Goal: Information Seeking & Learning: Learn about a topic

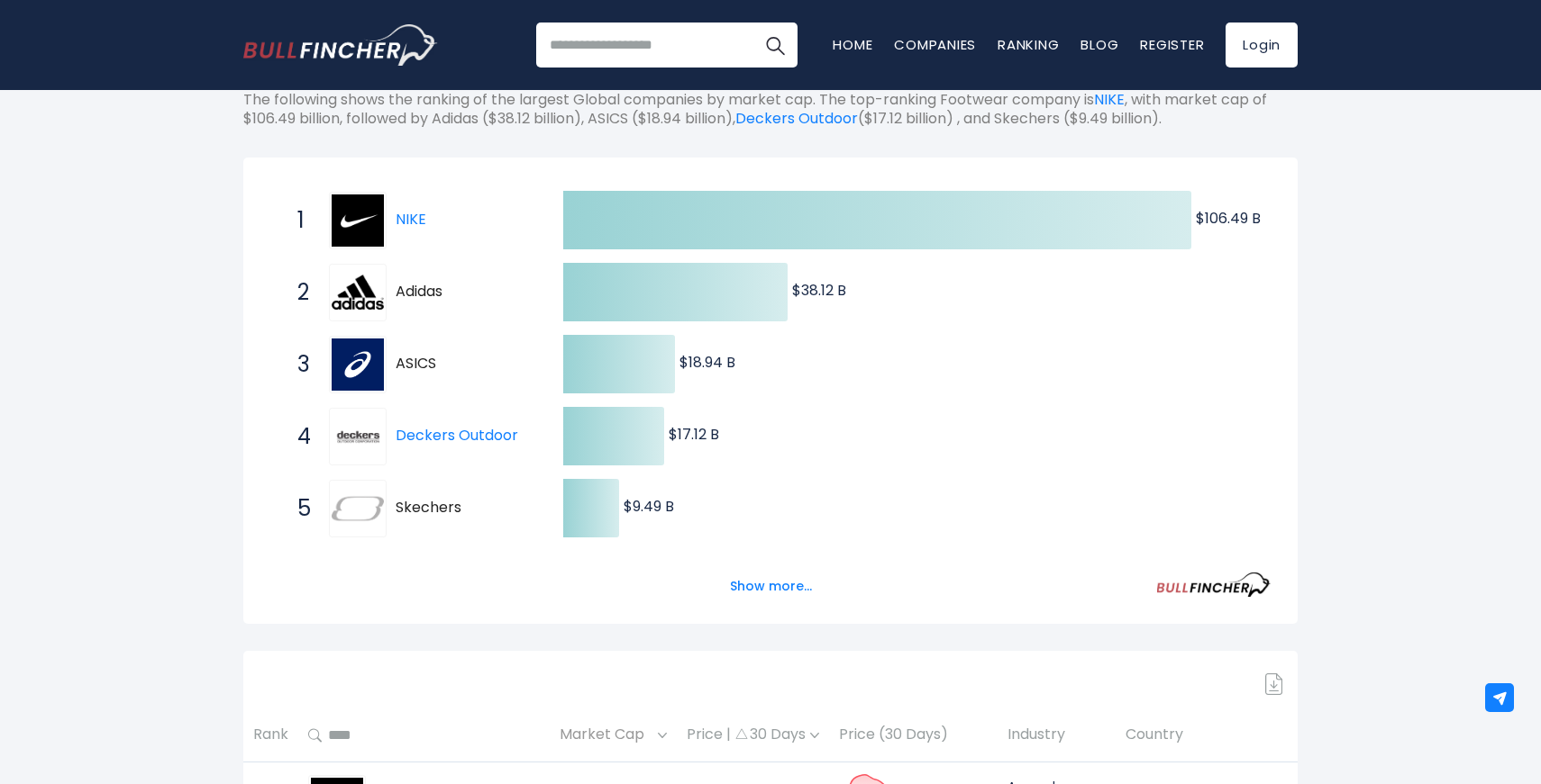
scroll to position [245, 0]
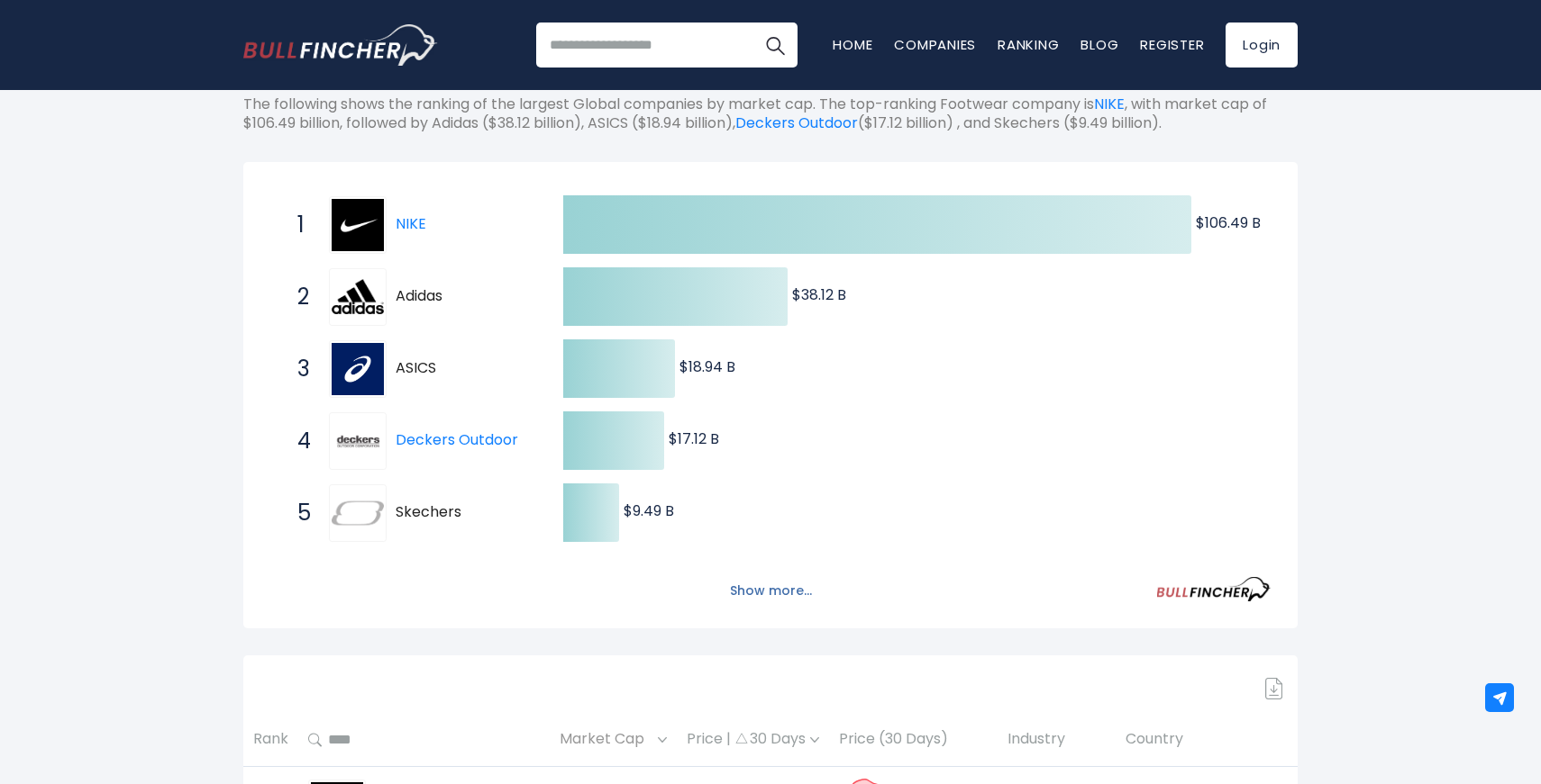
click at [784, 594] on button "Show more..." at bounding box center [770, 591] width 103 height 30
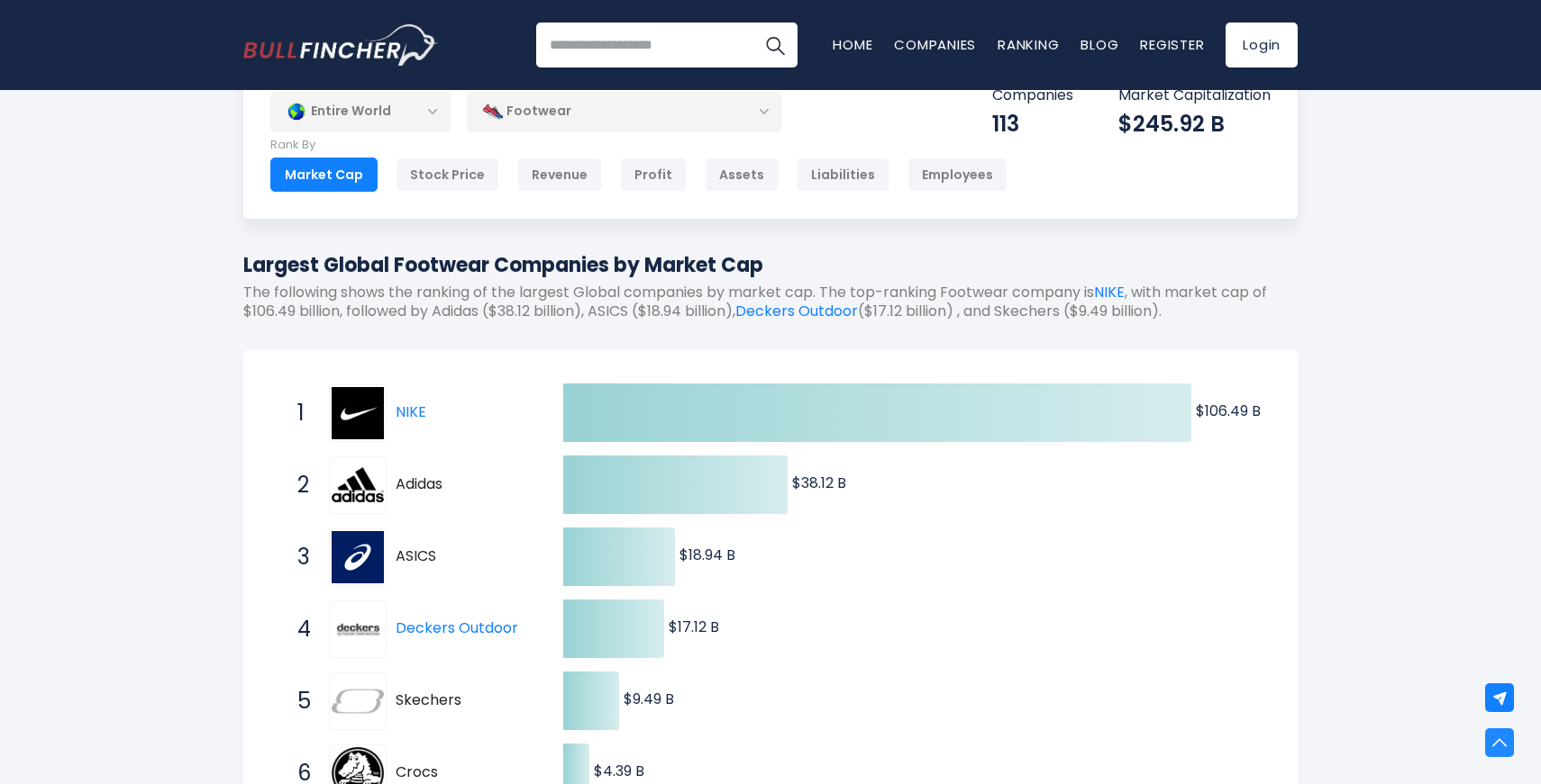
scroll to position [0, 0]
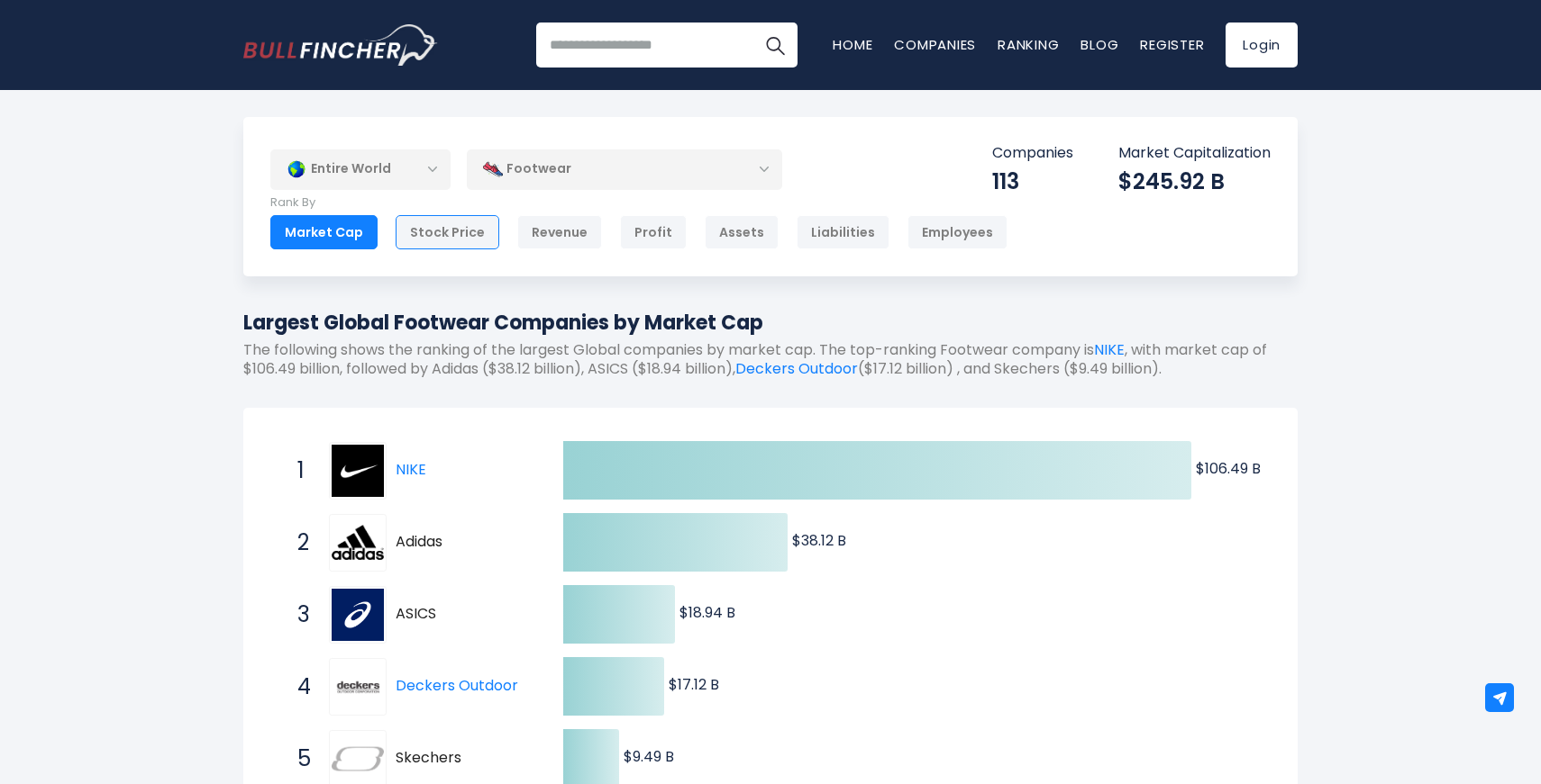
click at [433, 245] on div "Stock Price" at bounding box center [447, 233] width 103 height 34
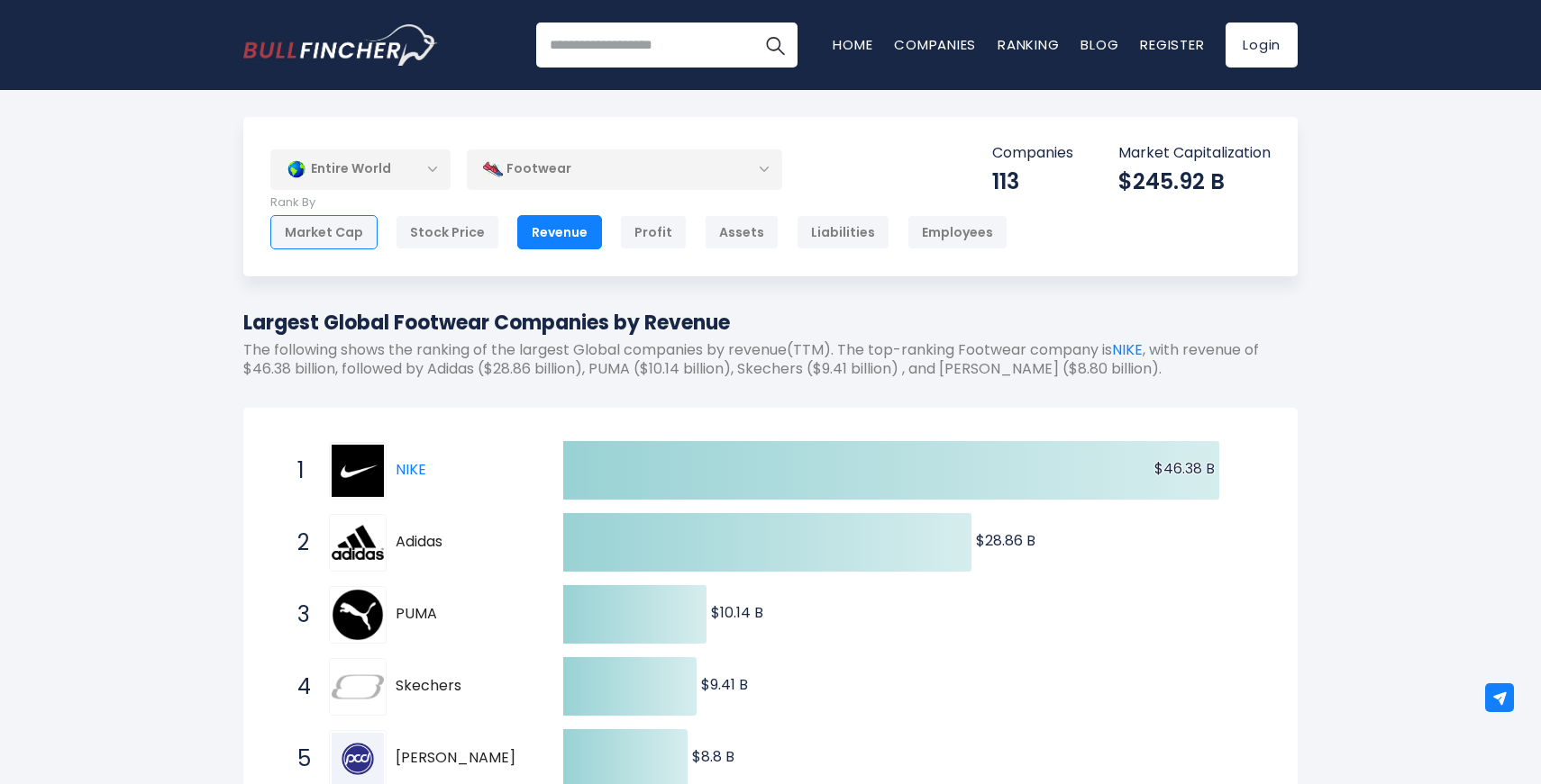
click at [361, 224] on div "Market Cap" at bounding box center [324, 233] width 107 height 34
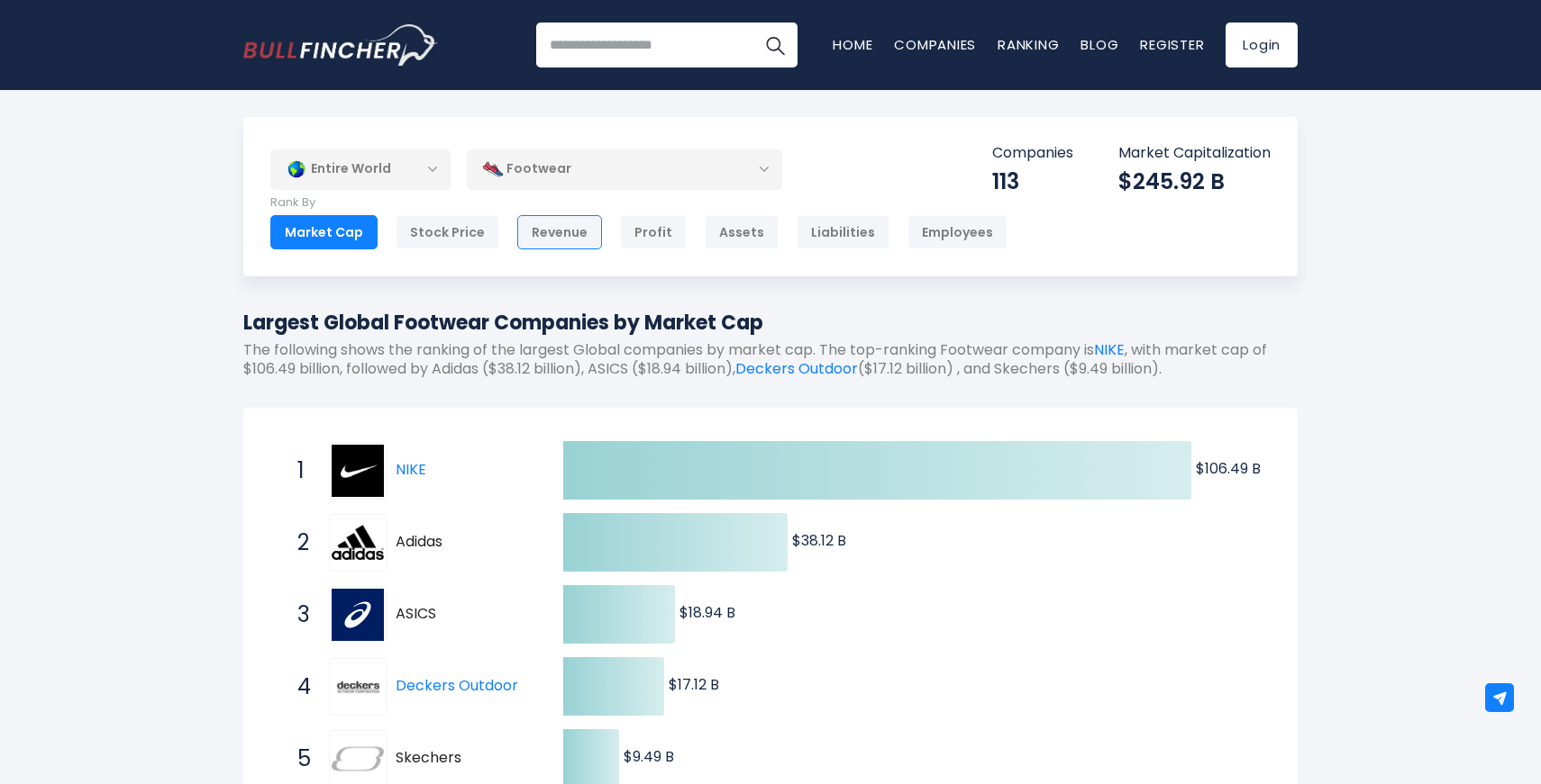
click at [544, 229] on div "Revenue" at bounding box center [559, 233] width 85 height 34
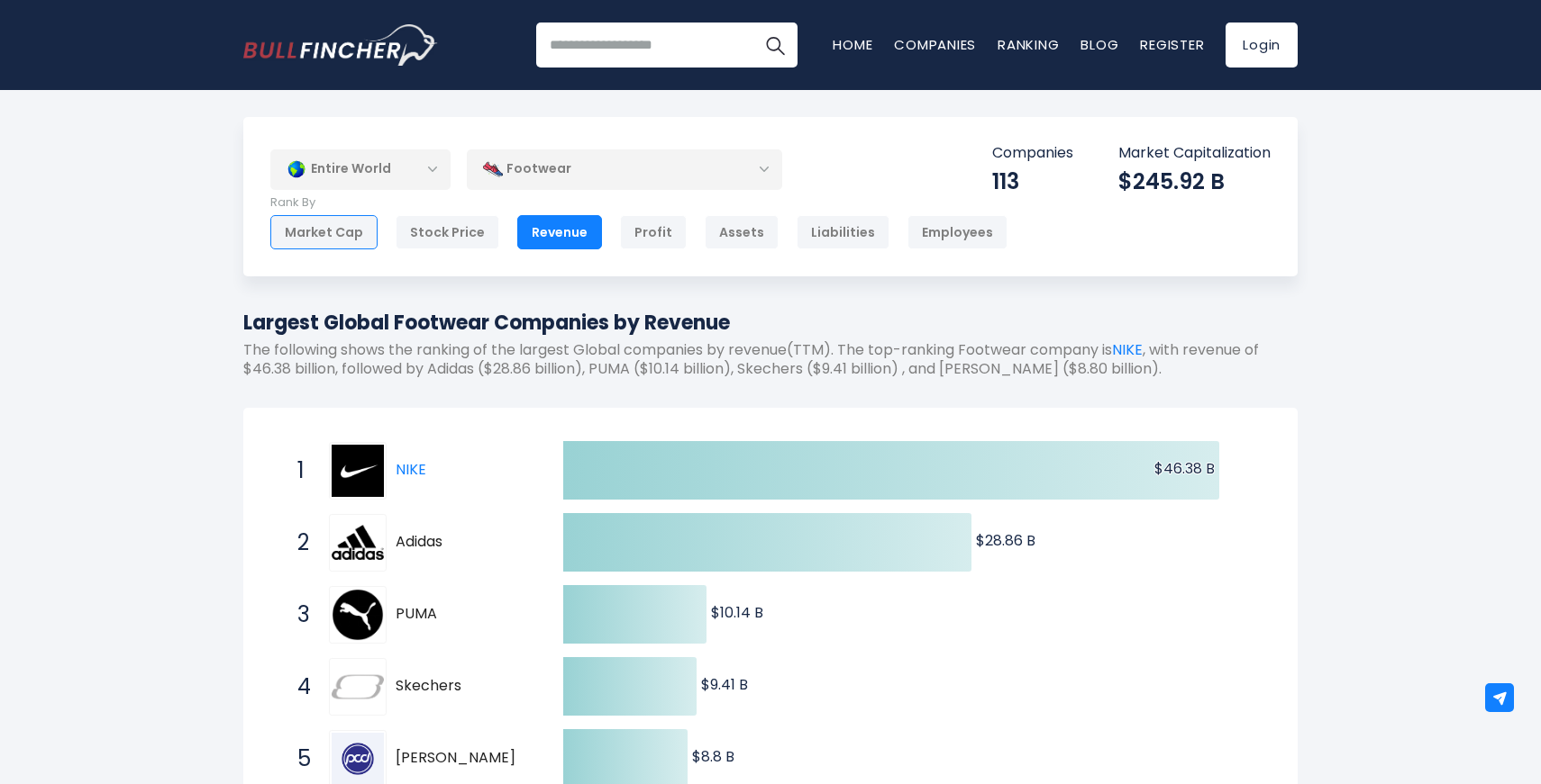
click at [315, 235] on div "Market Cap" at bounding box center [324, 233] width 107 height 34
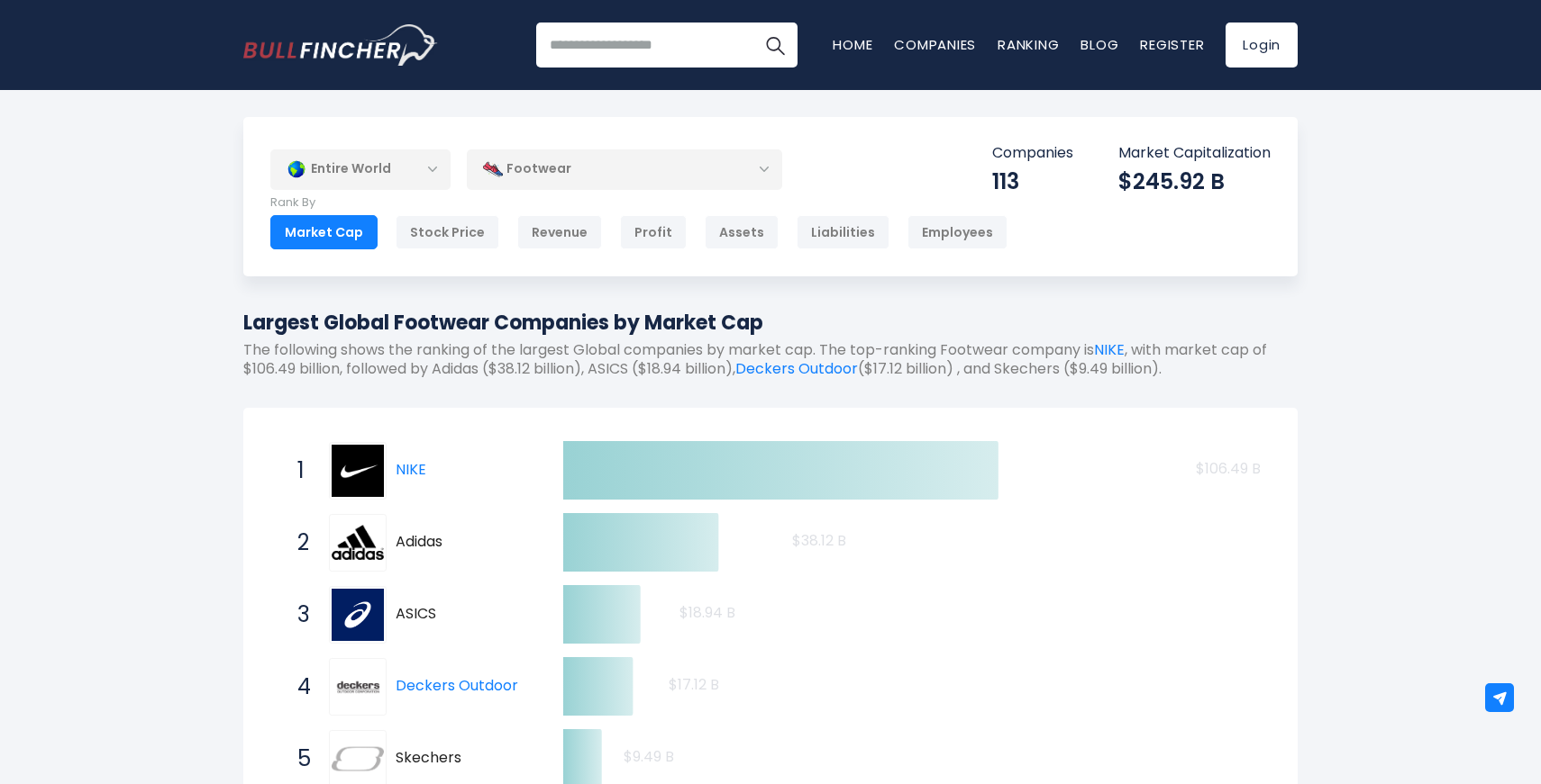
click at [650, 193] on div "Entire World Entire World 30,364 North America United States 3,960" at bounding box center [770, 197] width 1054 height 159
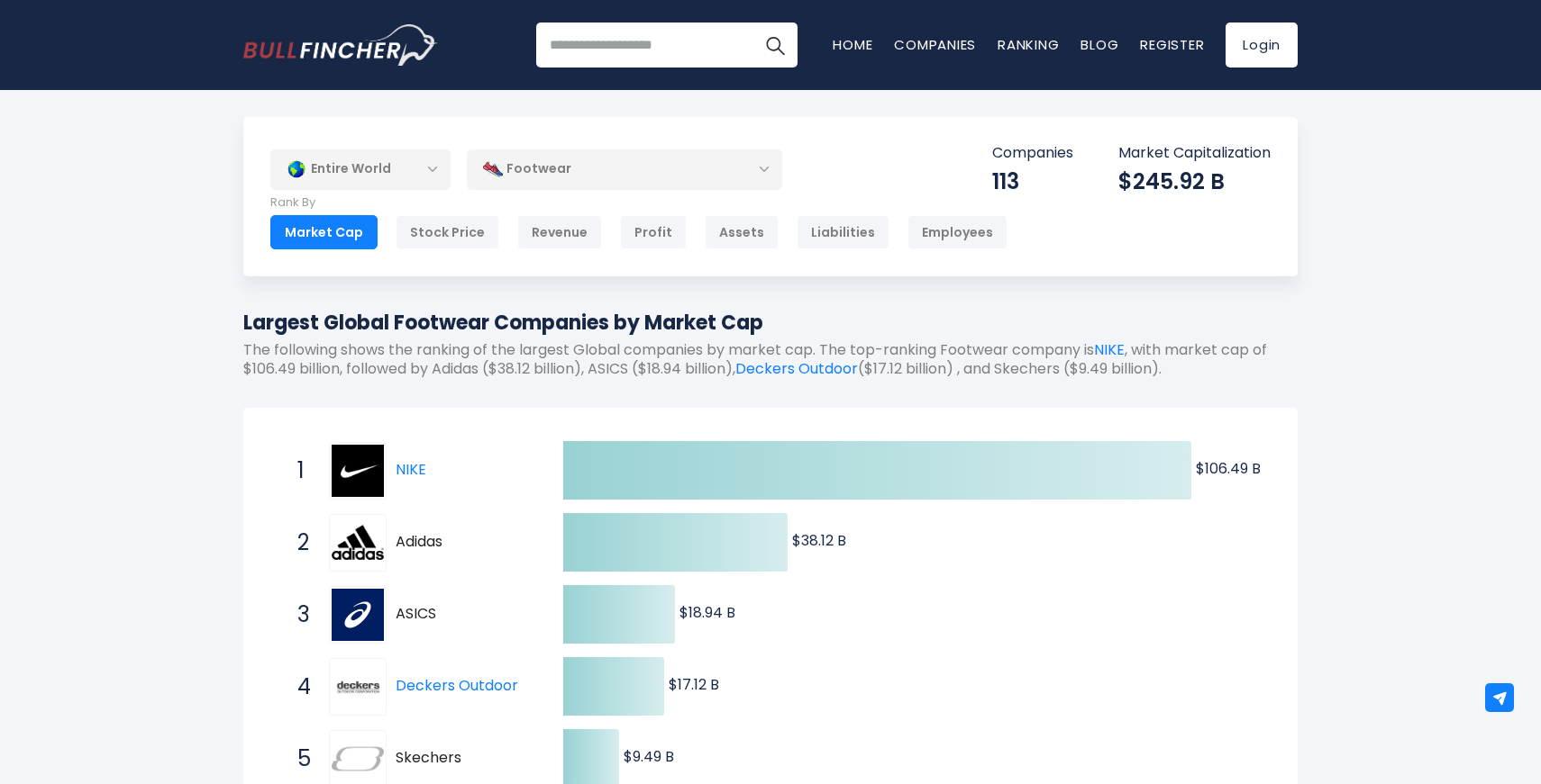
click at [658, 182] on div "Footwear" at bounding box center [623, 170] width 315 height 42
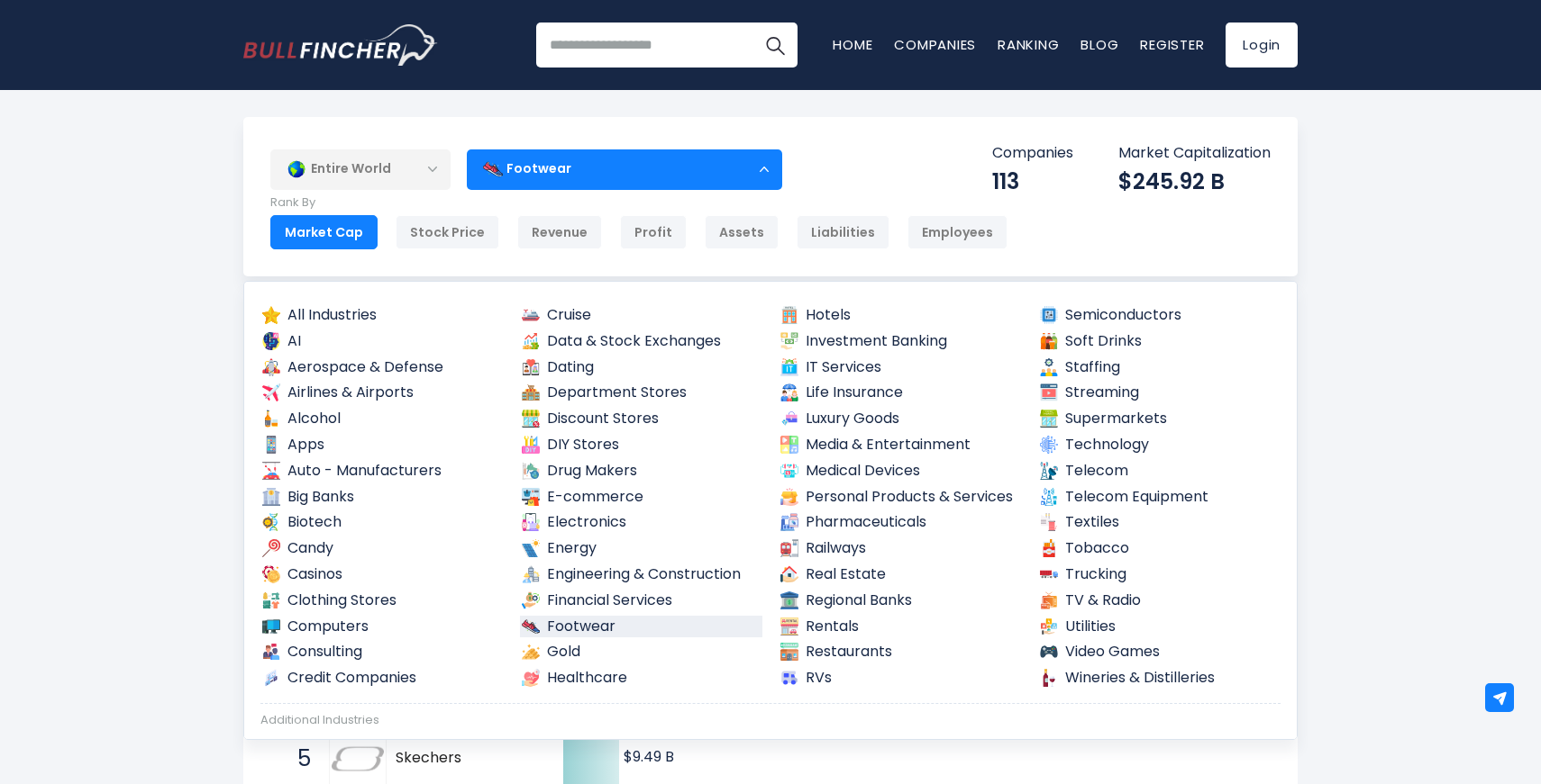
click at [660, 178] on div "Footwear" at bounding box center [623, 170] width 315 height 42
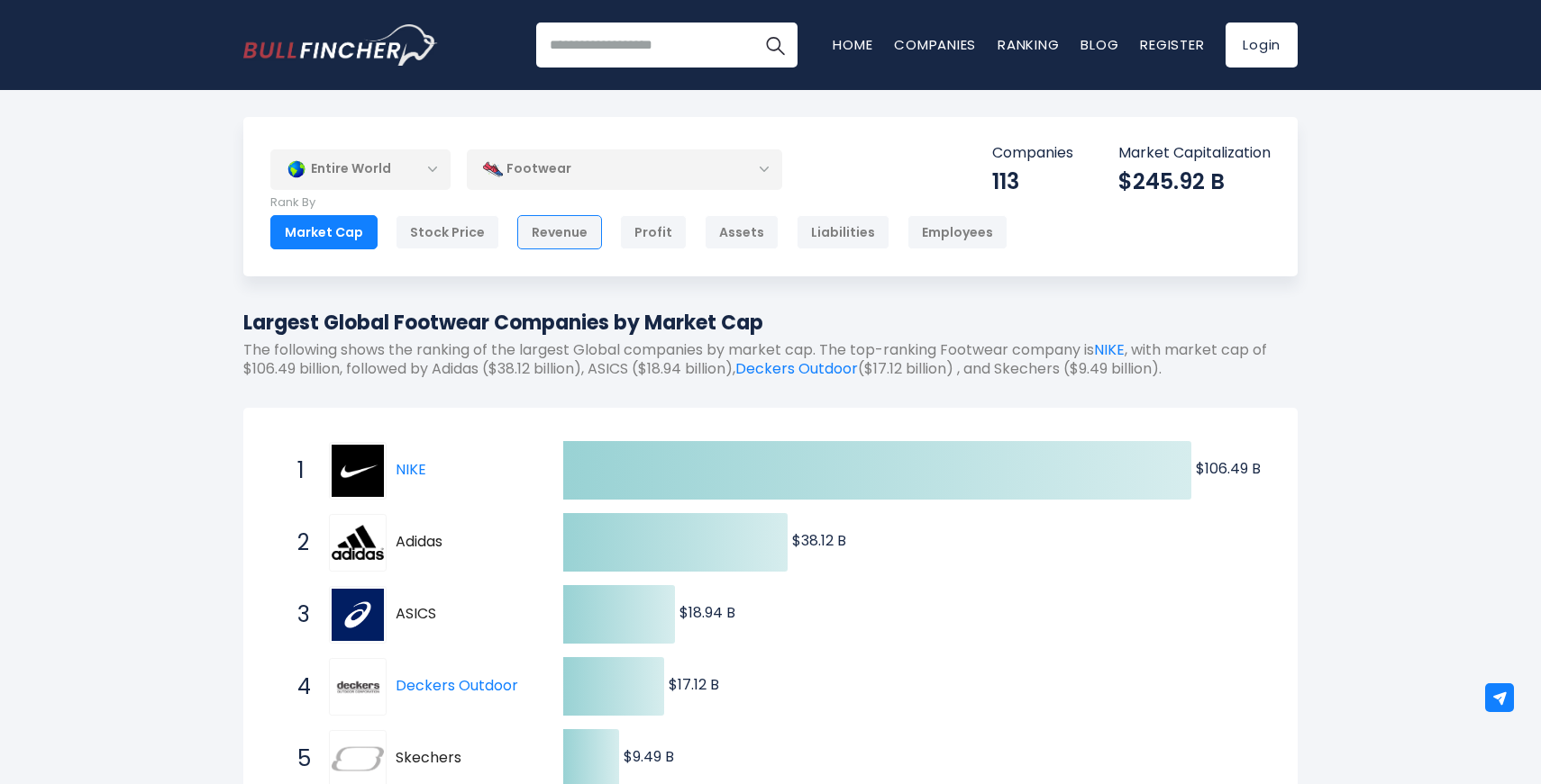
click at [543, 236] on div "Revenue" at bounding box center [559, 233] width 85 height 34
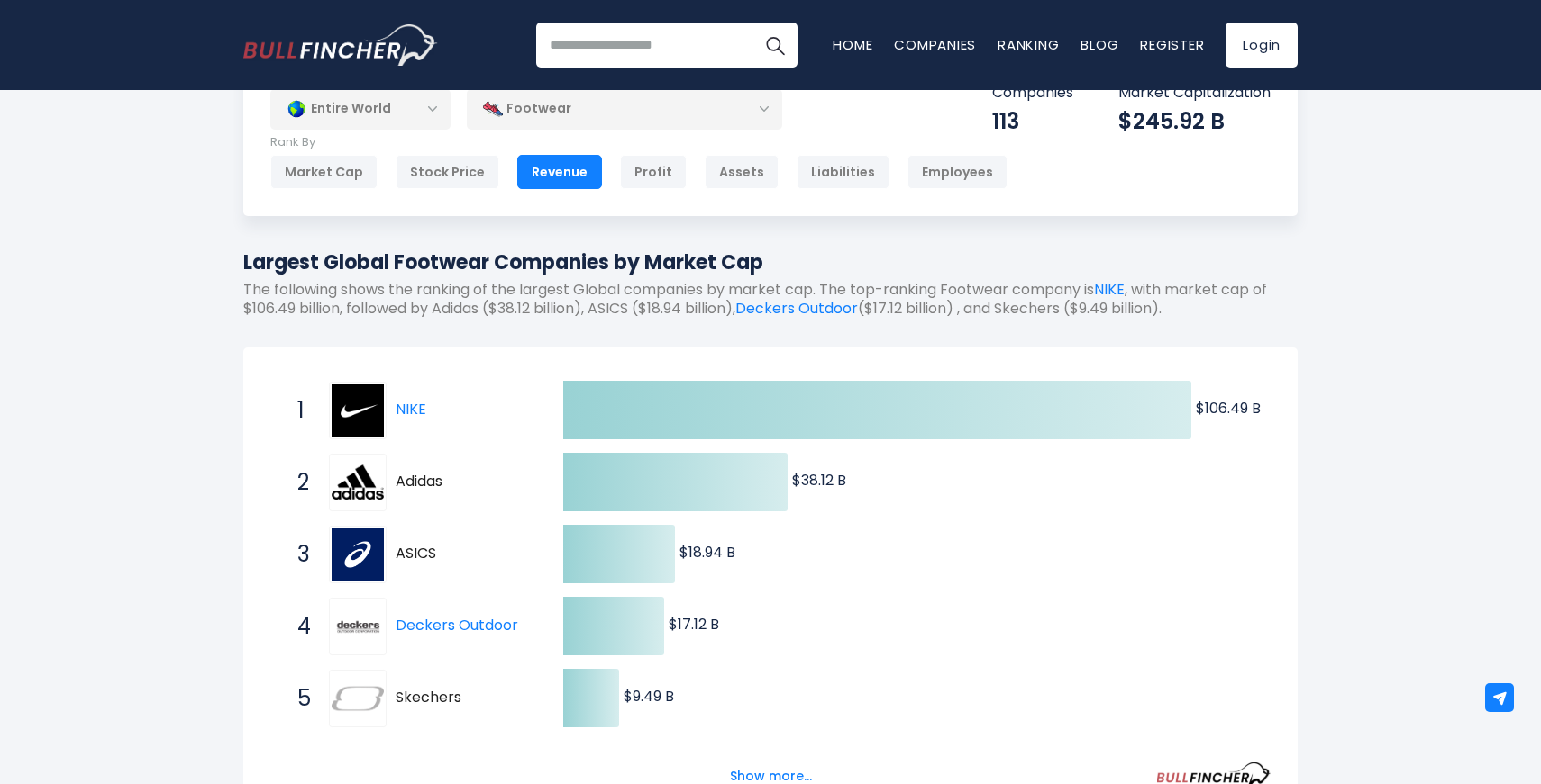
scroll to position [73, 0]
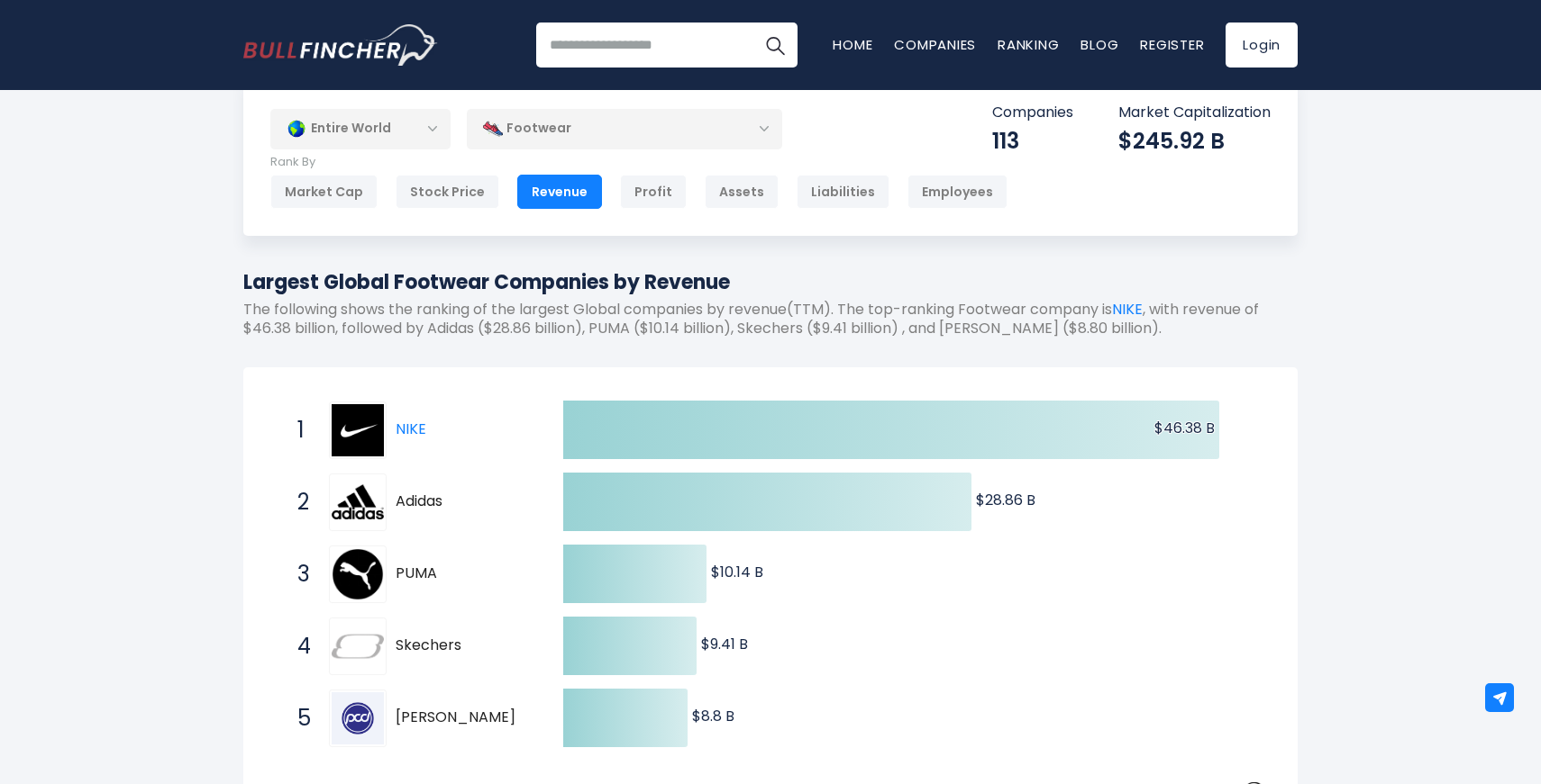
scroll to position [22, 0]
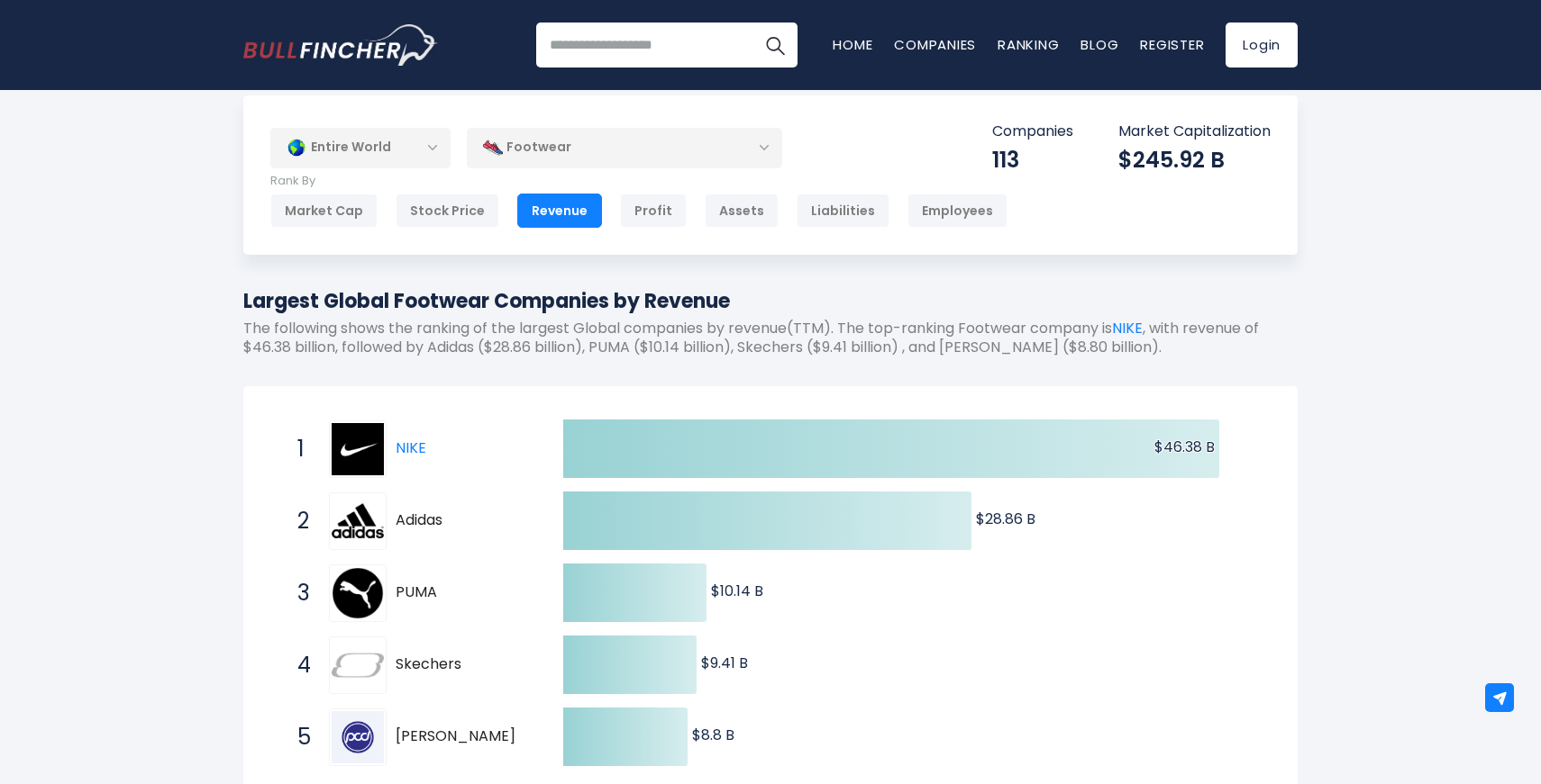
click at [742, 156] on div "Footwear" at bounding box center [623, 148] width 315 height 42
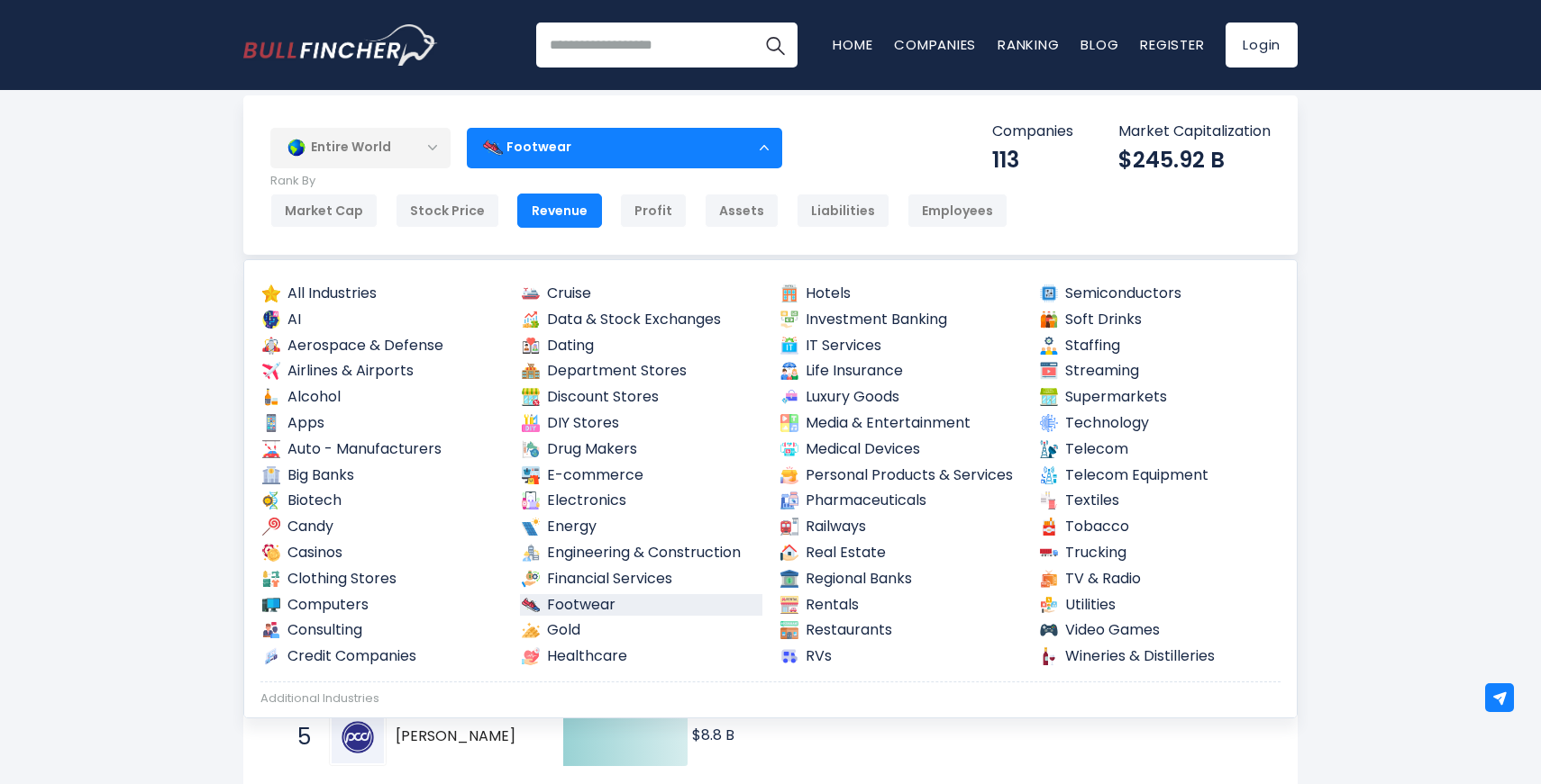
click at [761, 153] on div "Footwear" at bounding box center [623, 148] width 315 height 42
